Goal: Navigation & Orientation: Find specific page/section

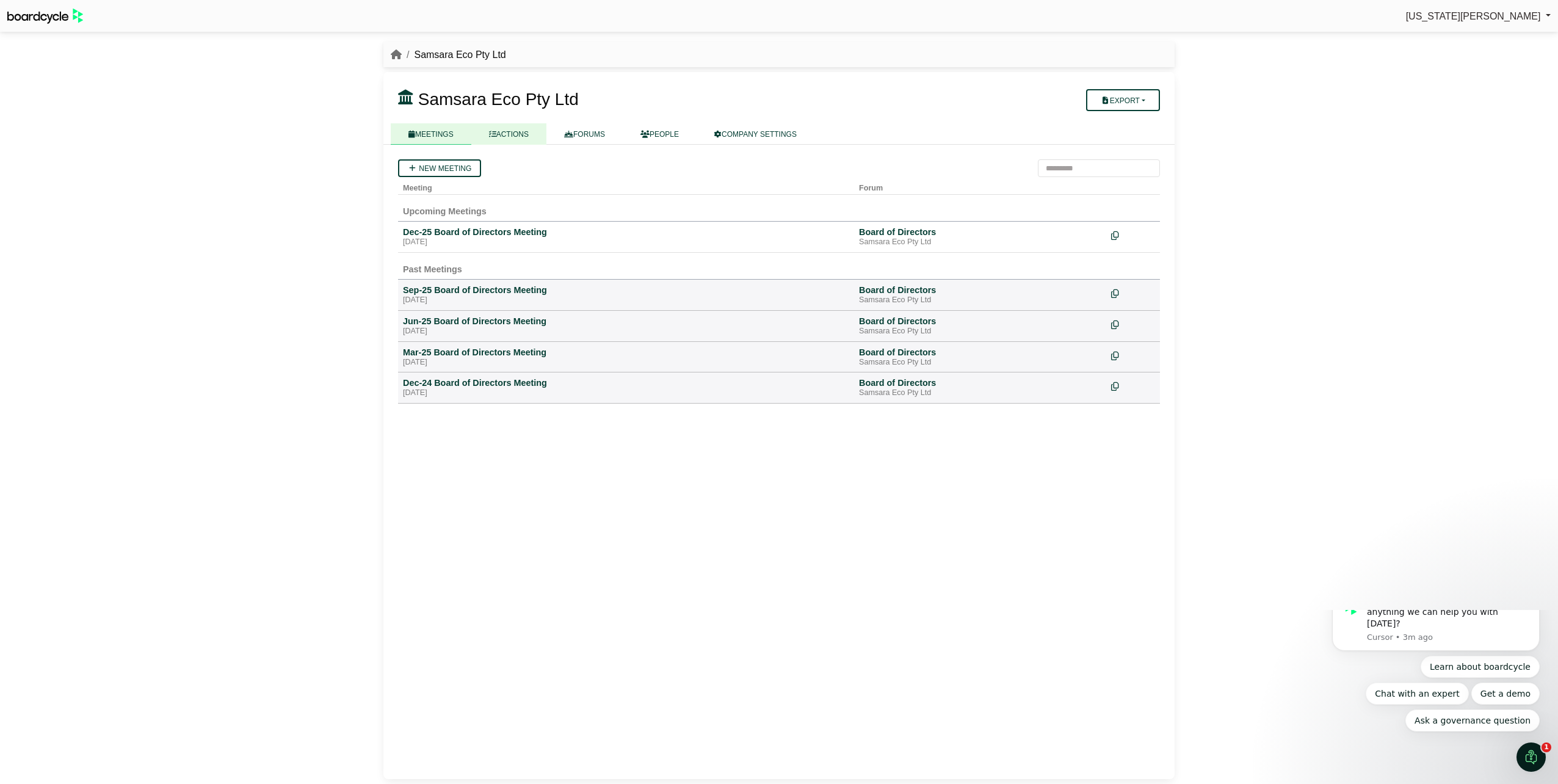
drag, startPoint x: 516, startPoint y: 133, endPoint x: 503, endPoint y: 133, distance: 13.0
click at [516, 133] on link "ACTIONS" at bounding box center [509, 133] width 75 height 21
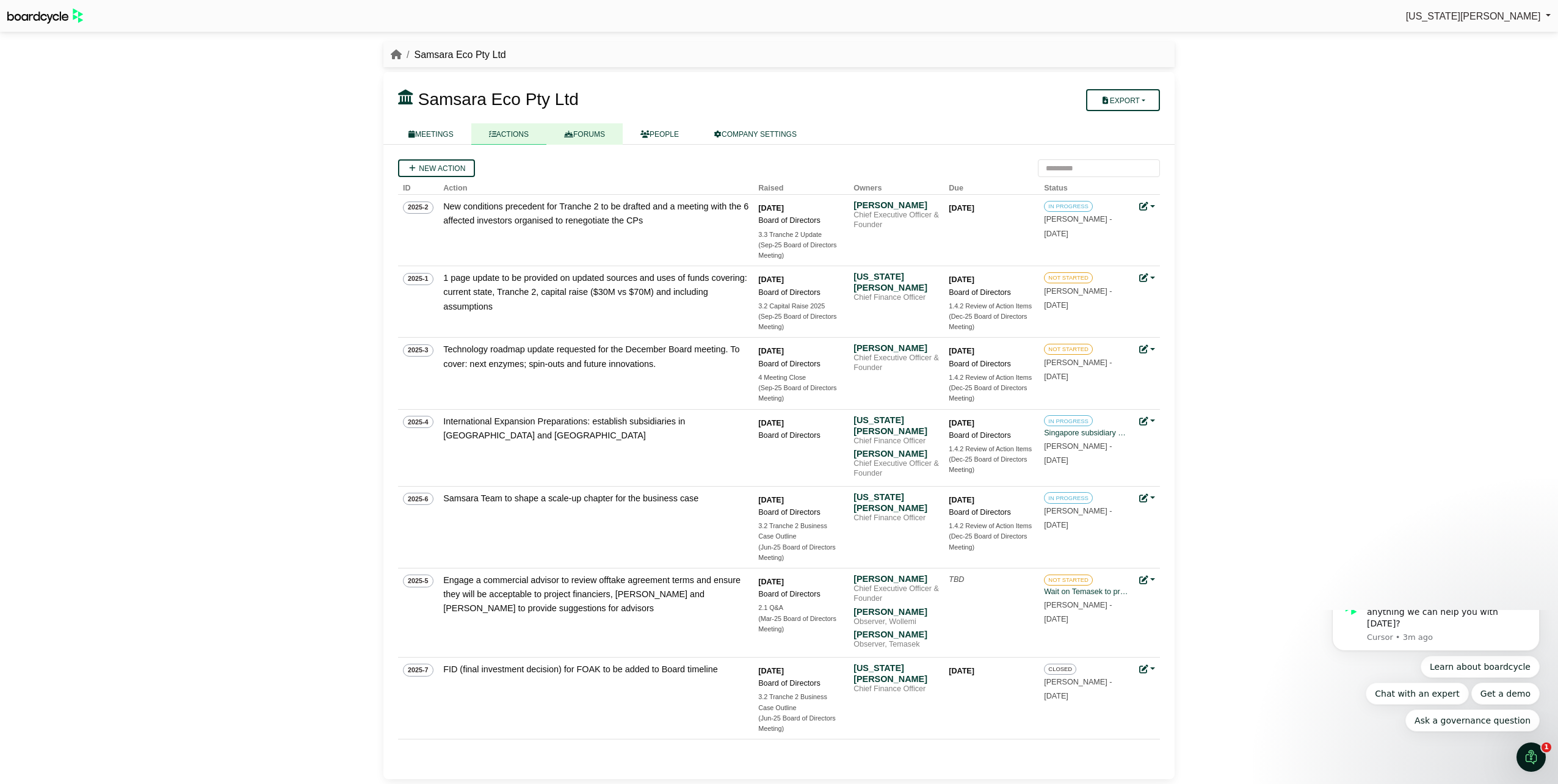
click at [580, 127] on link "FORUMS" at bounding box center [585, 133] width 76 height 21
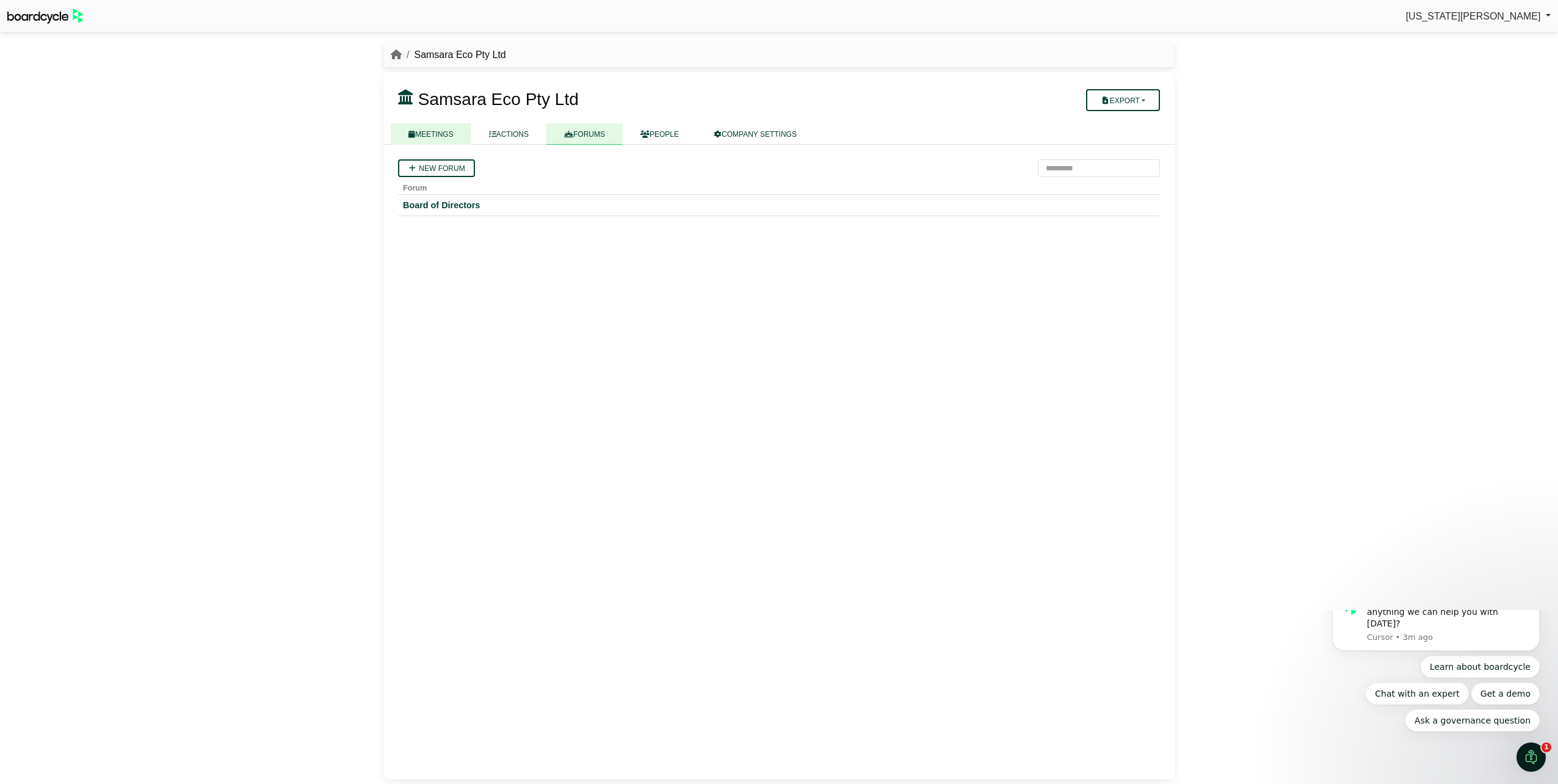
click at [435, 136] on link "MEETINGS" at bounding box center [431, 133] width 81 height 21
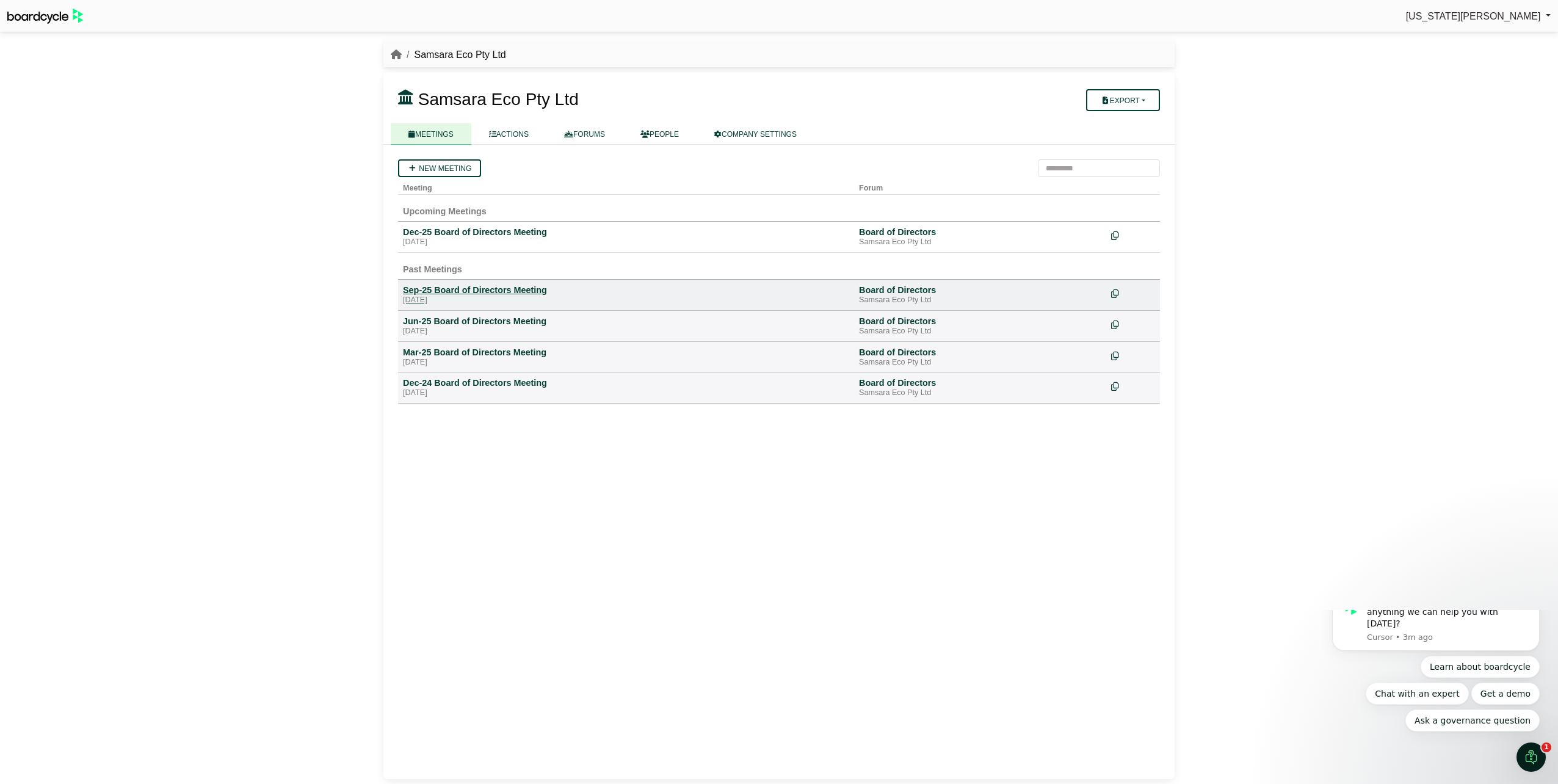
click at [481, 291] on div "Sep-25 Board of Directors Meeting" at bounding box center [626, 289] width 446 height 11
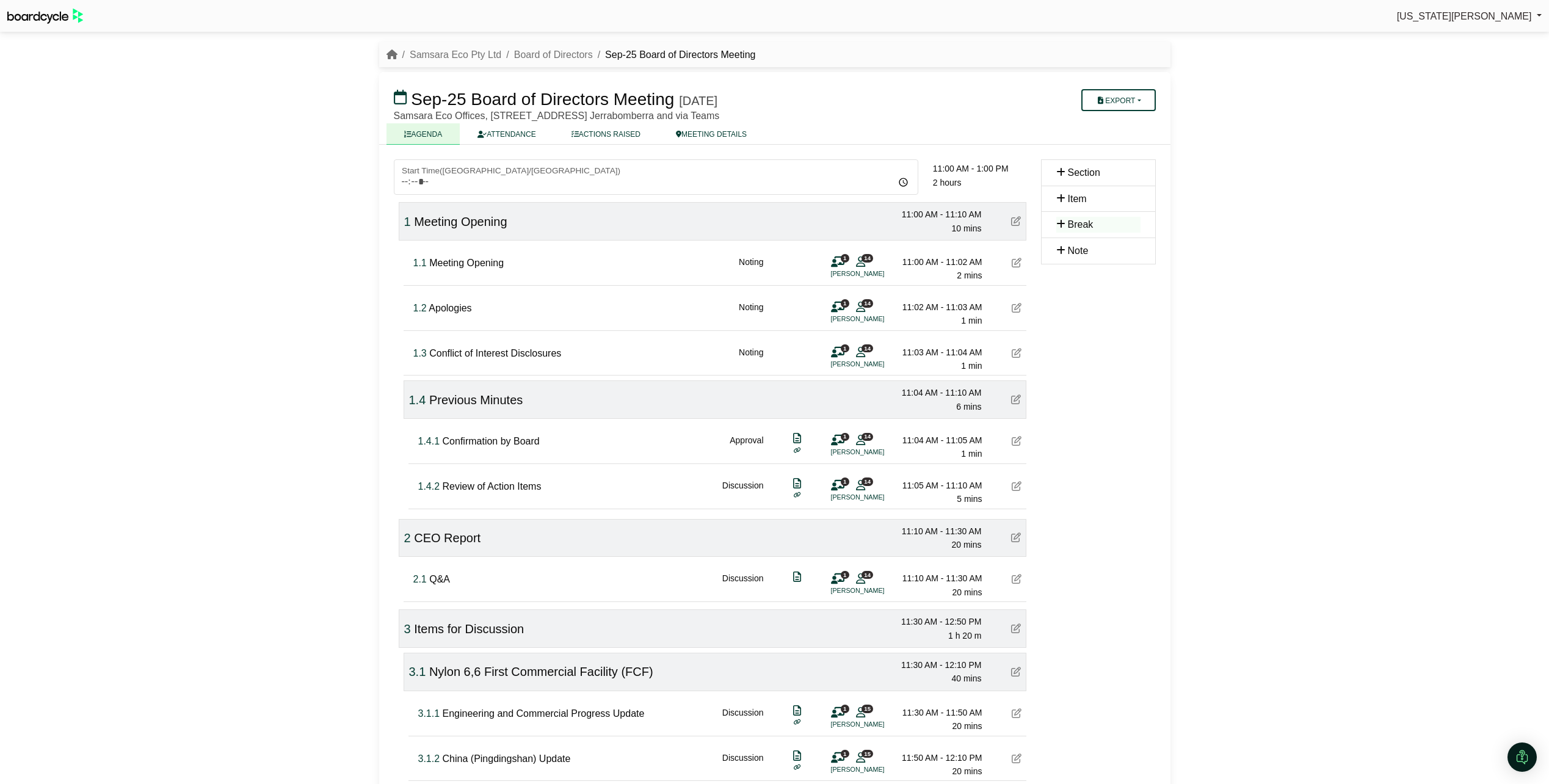
click at [426, 129] on link "AGENDA" at bounding box center [423, 133] width 74 height 21
click at [540, 52] on link "Board of Directors" at bounding box center [552, 54] width 78 height 10
